Goal: Find specific page/section: Find specific page/section

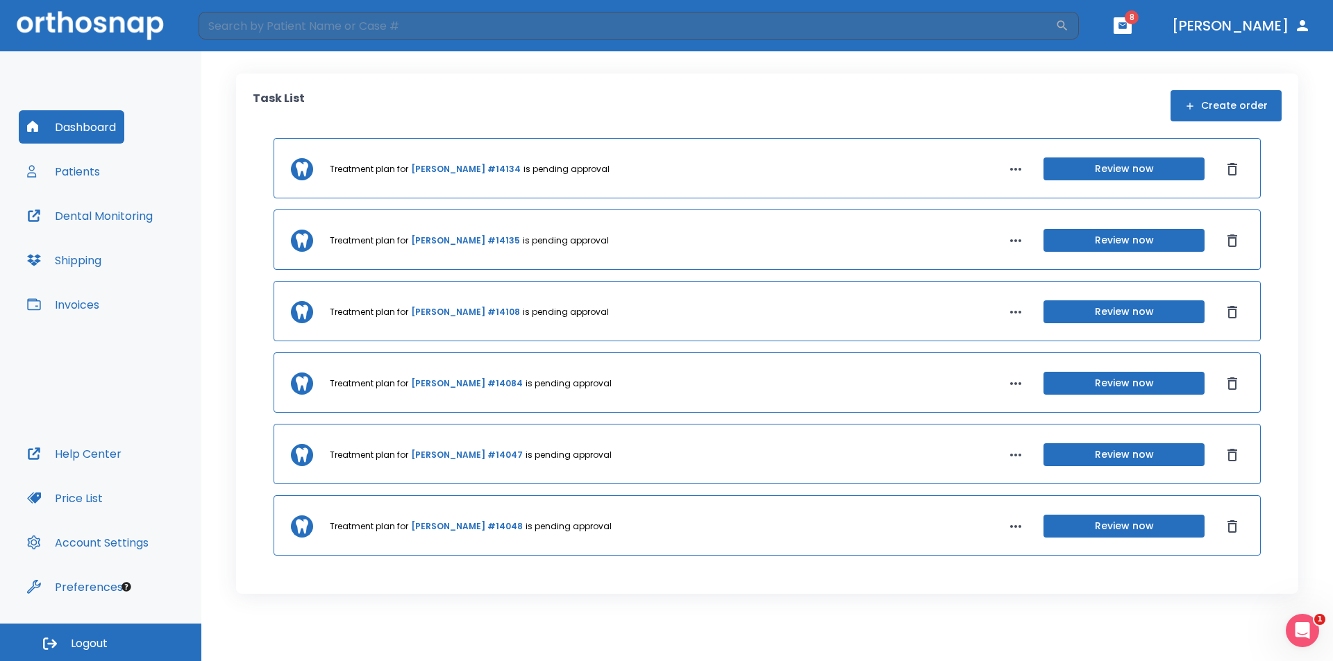
click at [75, 173] on button "Patients" at bounding box center [64, 171] width 90 height 33
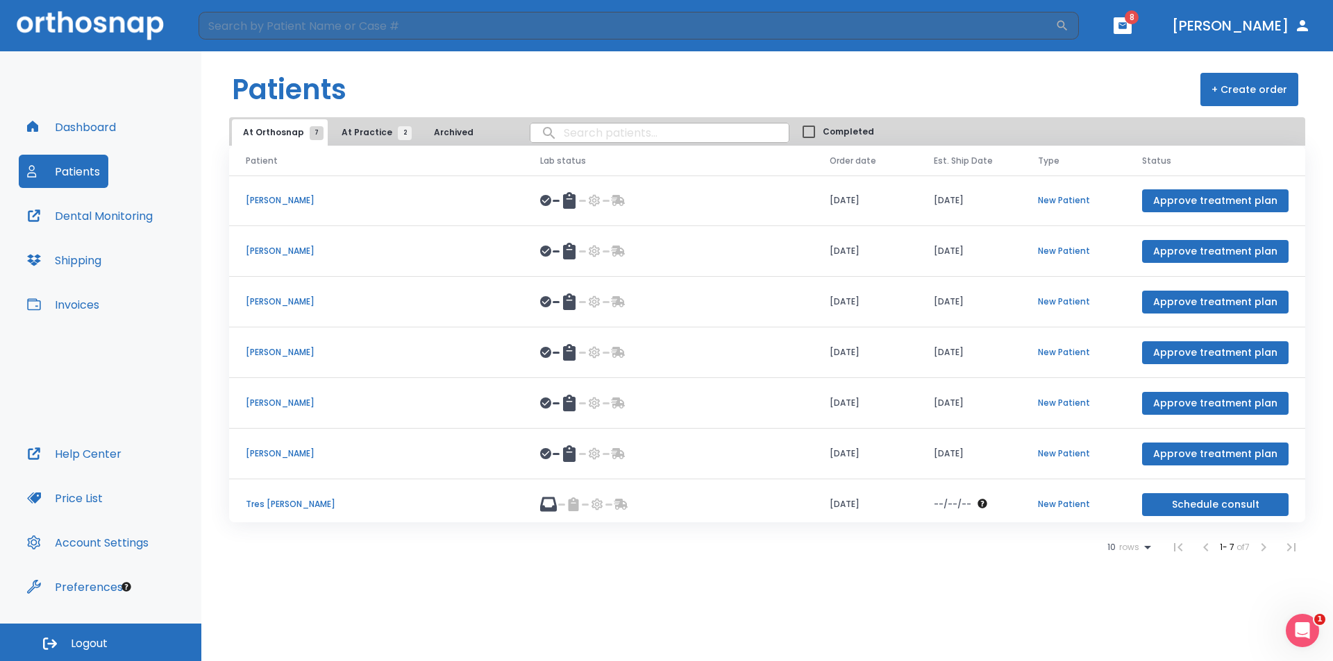
click at [265, 506] on p "Tres [PERSON_NAME]" at bounding box center [376, 504] width 261 height 12
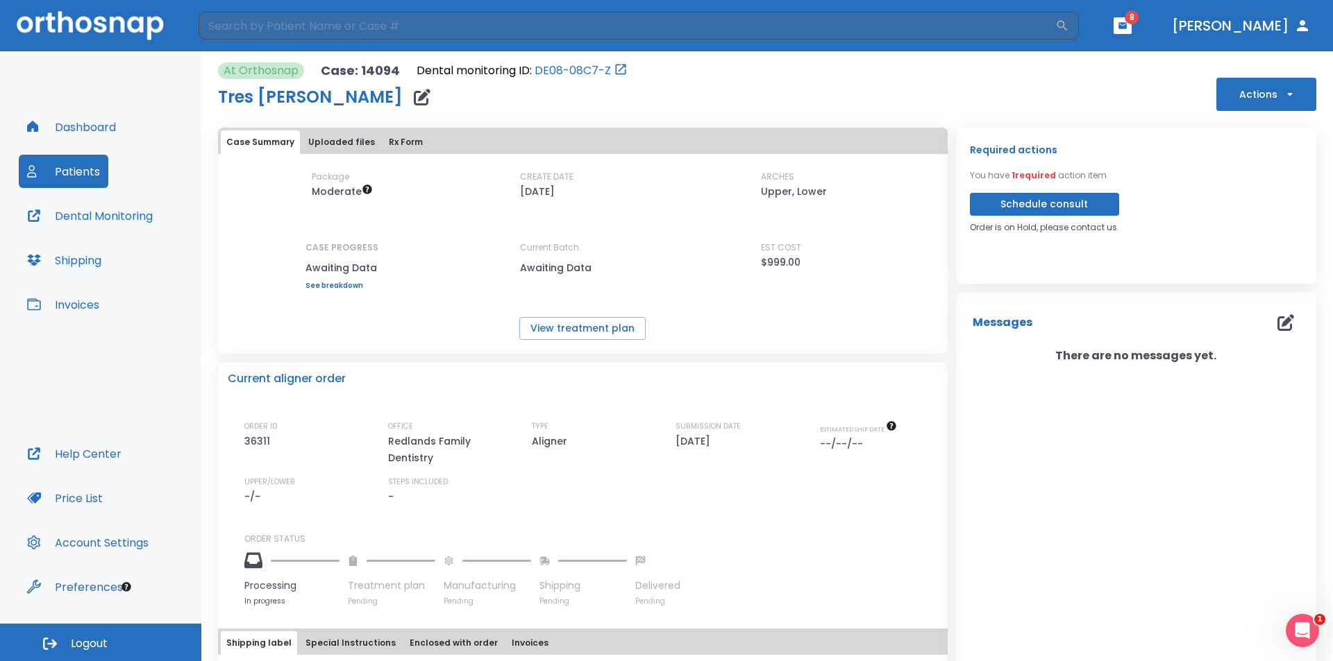
scroll to position [85, 0]
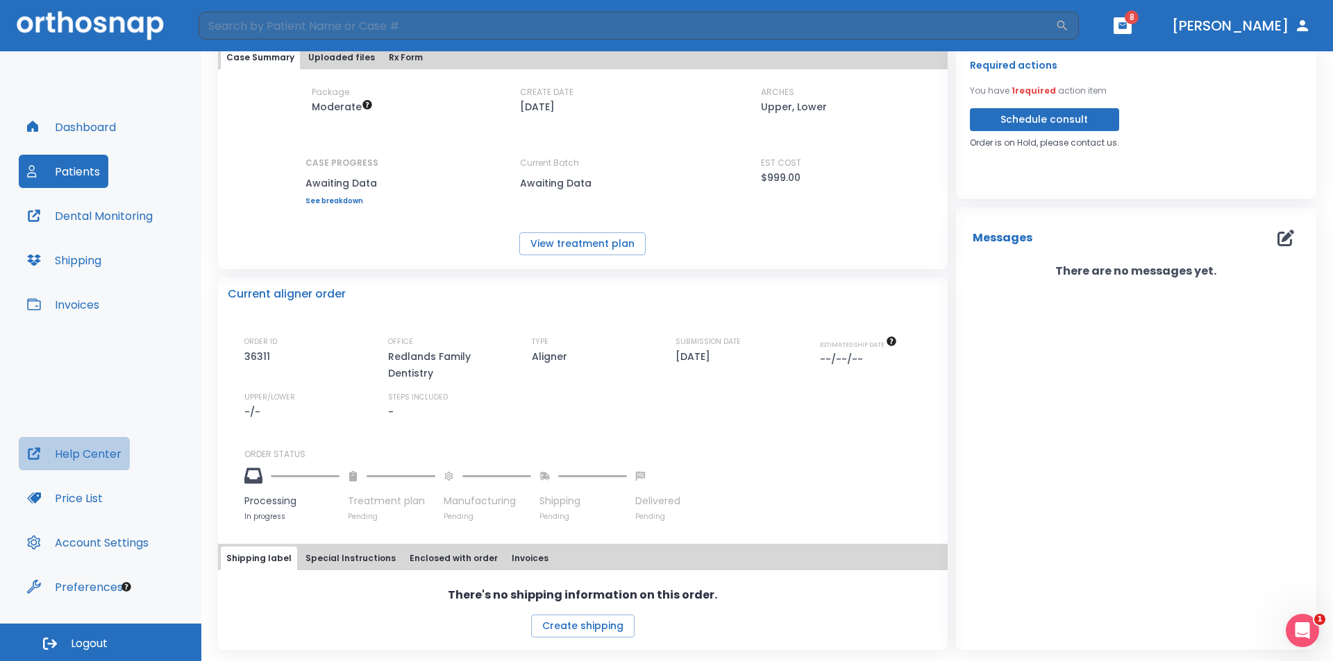
click at [67, 455] on button "Help Center" at bounding box center [74, 453] width 111 height 33
